Goal: Information Seeking & Learning: Learn about a topic

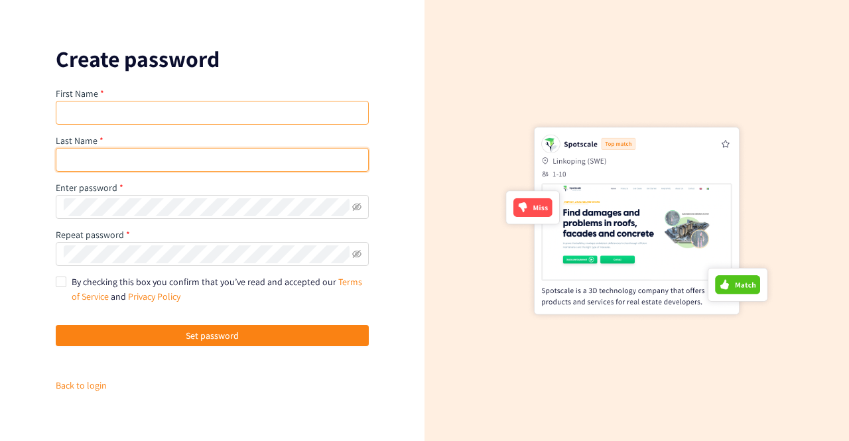
type input "[EMAIL_ADDRESS][DOMAIN_NAME]"
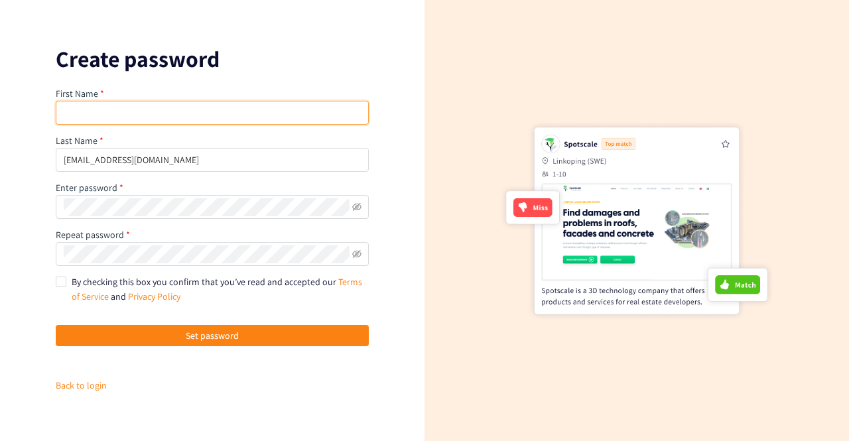
click at [146, 120] on input "text" at bounding box center [212, 113] width 313 height 24
type input "[PERSON_NAME]"
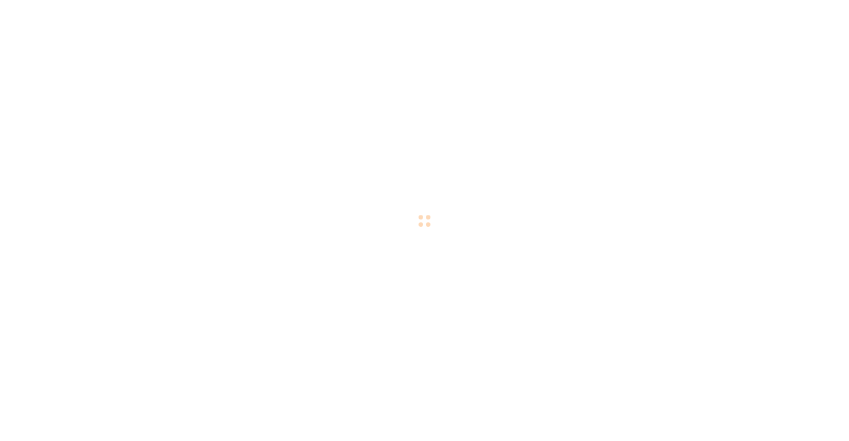
checkbox input "true"
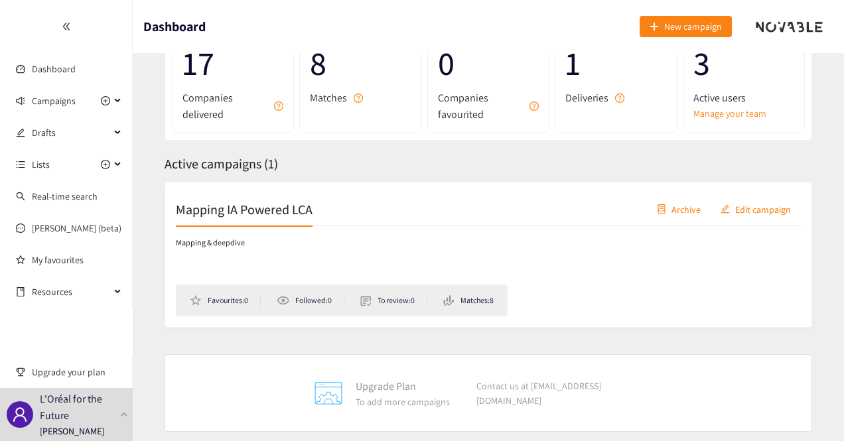
scroll to position [128, 0]
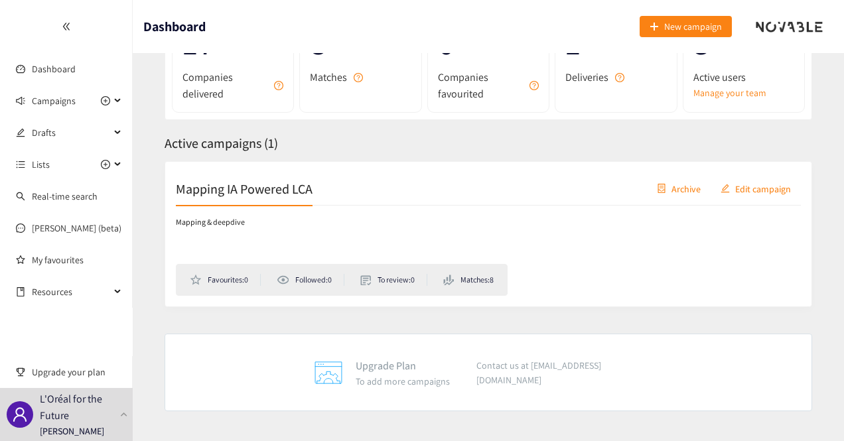
click at [213, 196] on h2 "Mapping IA Powered LCA" at bounding box center [244, 188] width 137 height 19
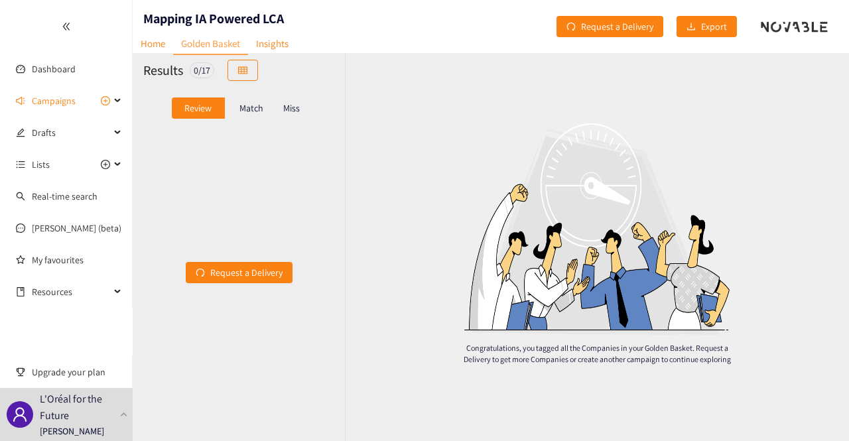
click at [255, 109] on p "Match" at bounding box center [251, 108] width 24 height 11
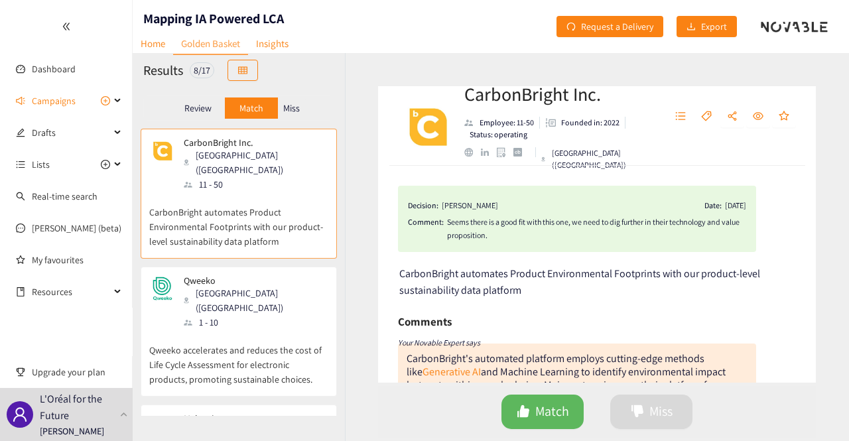
drag, startPoint x: 557, startPoint y: 251, endPoint x: 538, endPoint y: 273, distance: 28.6
drag, startPoint x: 538, startPoint y: 273, endPoint x: 532, endPoint y: 283, distance: 12.2
click at [532, 283] on div "CarbonBright automates Product Environmental Footprints with our product-level …" at bounding box center [597, 281] width 397 height 33
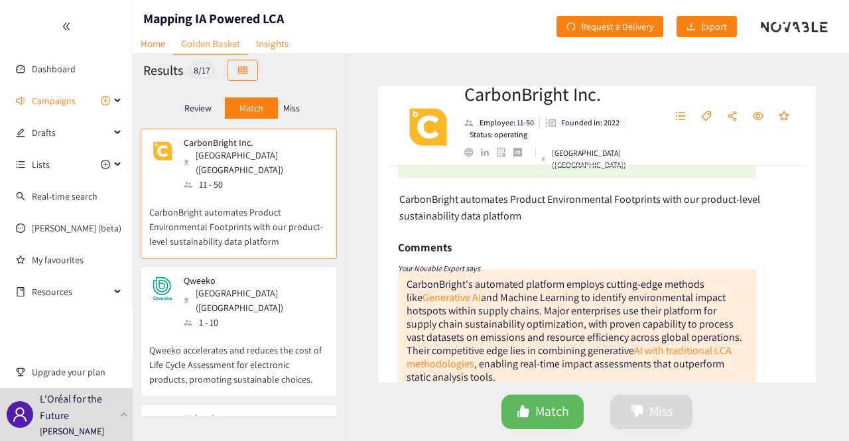
scroll to position [133, 0]
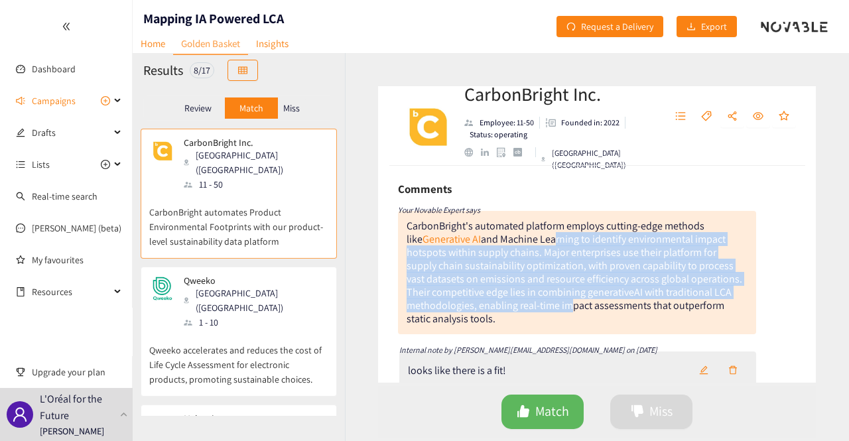
drag, startPoint x: 537, startPoint y: 239, endPoint x: 573, endPoint y: 310, distance: 79.5
click at [573, 310] on div "CarbonBright's automated platform employs cutting-edge methods like Generative …" at bounding box center [575, 272] width 336 height 107
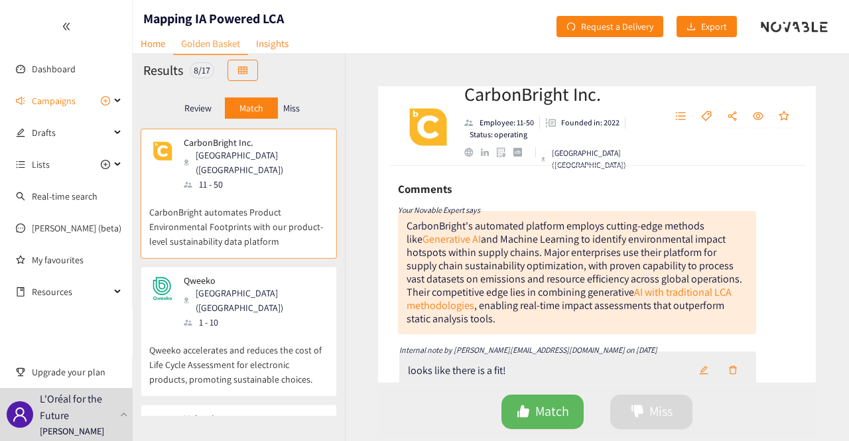
scroll to position [66, 0]
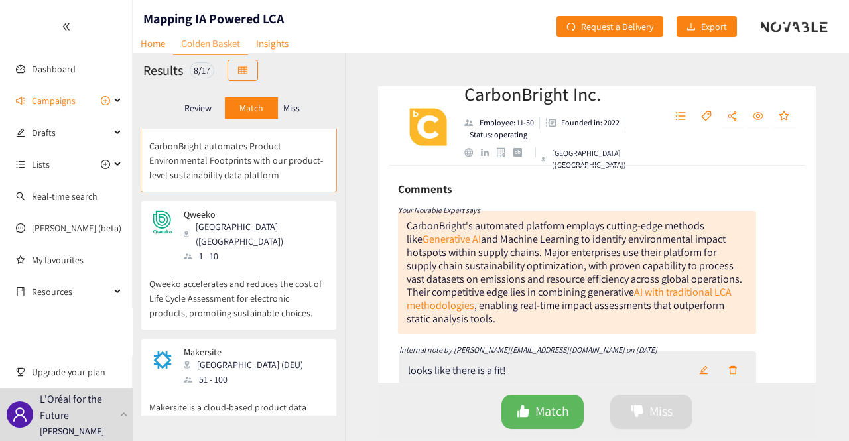
click at [252, 263] on p "Qweeko accelerates and reduces the cost of Life Cycle Assessment for electronic…" at bounding box center [238, 291] width 179 height 57
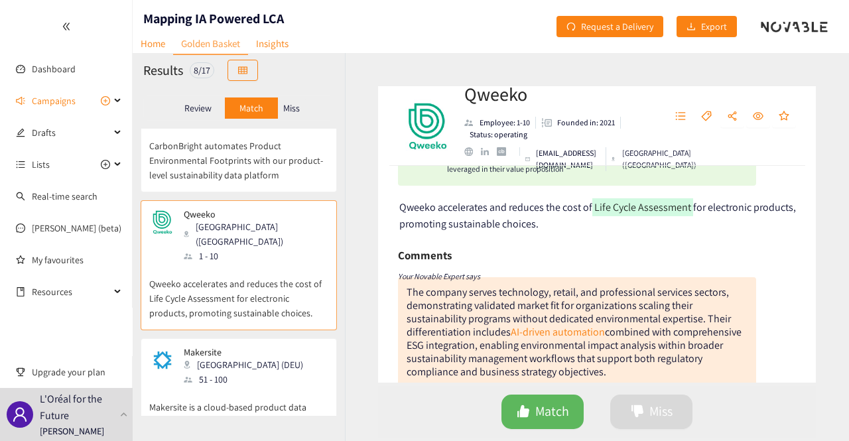
scroll to position [133, 0]
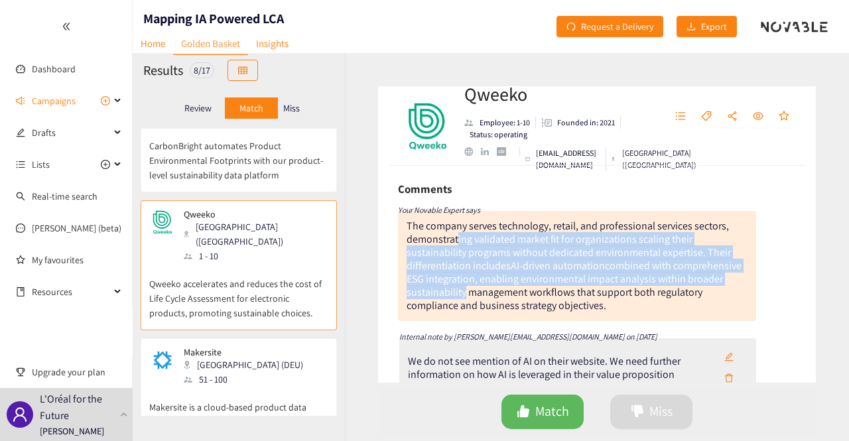
drag, startPoint x: 458, startPoint y: 237, endPoint x: 462, endPoint y: 294, distance: 57.8
click at [462, 294] on div "The company serves technology, retail, and professional services sectors, demon…" at bounding box center [574, 266] width 335 height 94
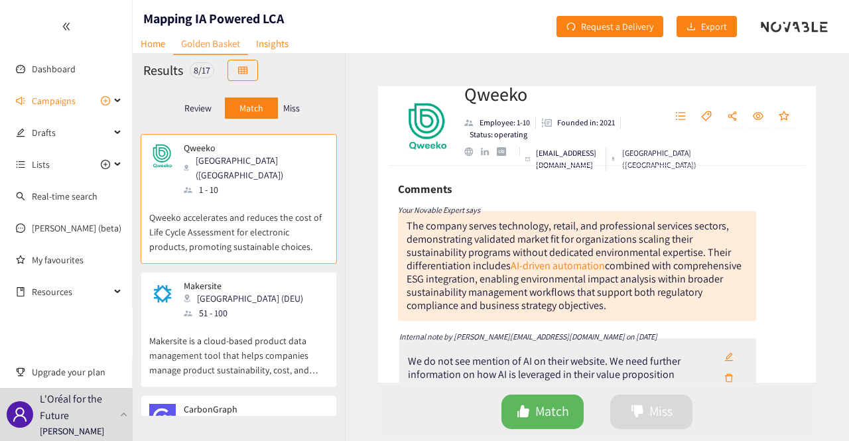
click at [256, 320] on p "Makersite is a cloud-based product data management tool that helps companies ma…" at bounding box center [238, 348] width 179 height 57
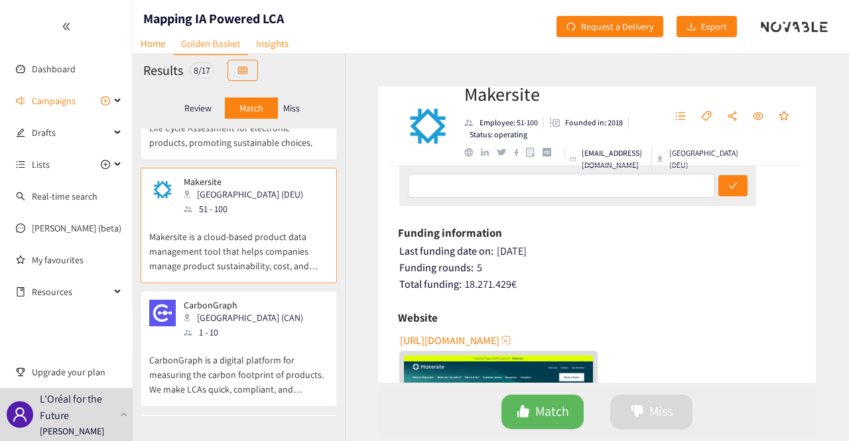
scroll to position [265, 0]
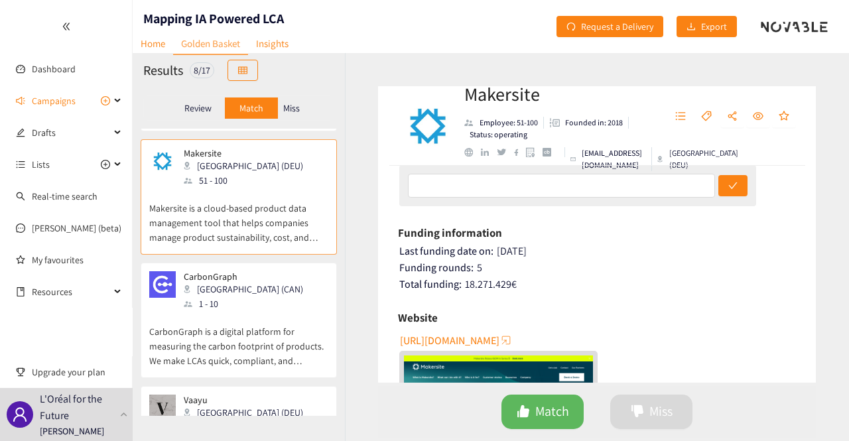
click at [228, 296] on div "1 - 10" at bounding box center [247, 303] width 127 height 15
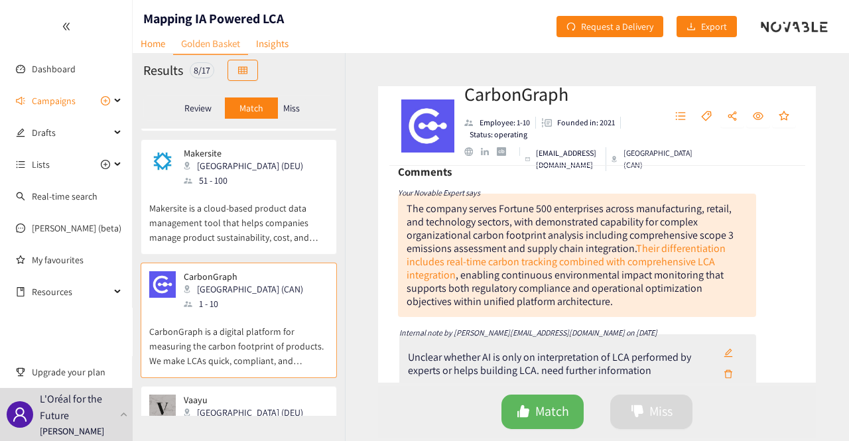
scroll to position [133, 0]
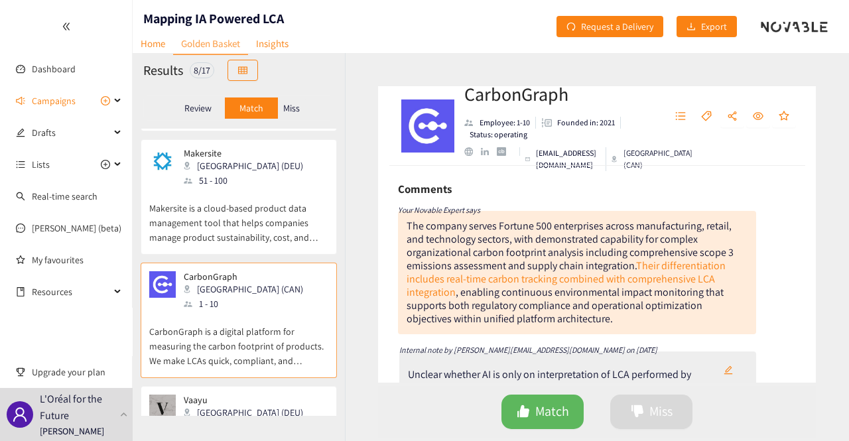
drag, startPoint x: 584, startPoint y: 277, endPoint x: 515, endPoint y: 259, distance: 71.1
click at [515, 259] on div "The company serves Fortune 500 enterprises across manufacturing, retail, and te…" at bounding box center [570, 272] width 327 height 107
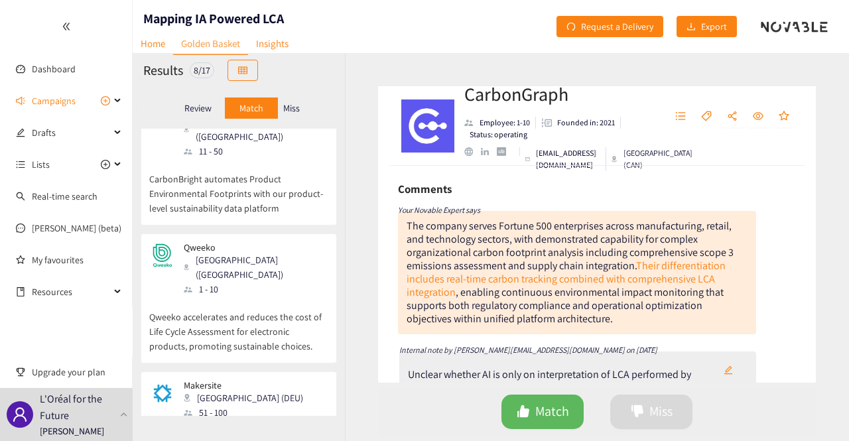
scroll to position [0, 0]
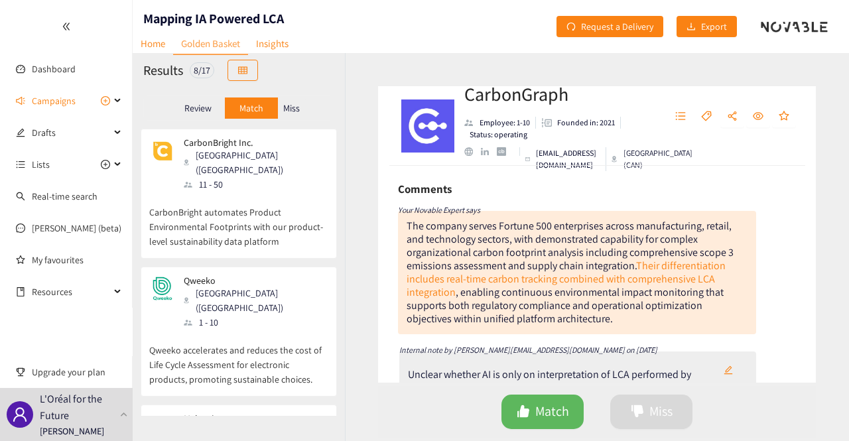
click at [270, 205] on p "CarbonBright automates Product Environmental Footprints with our product-level …" at bounding box center [238, 220] width 179 height 57
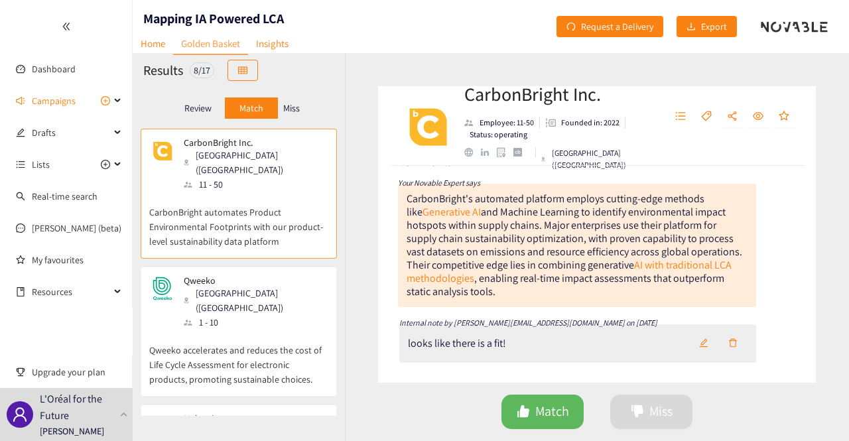
scroll to position [133, 0]
